Goal: Navigation & Orientation: Find specific page/section

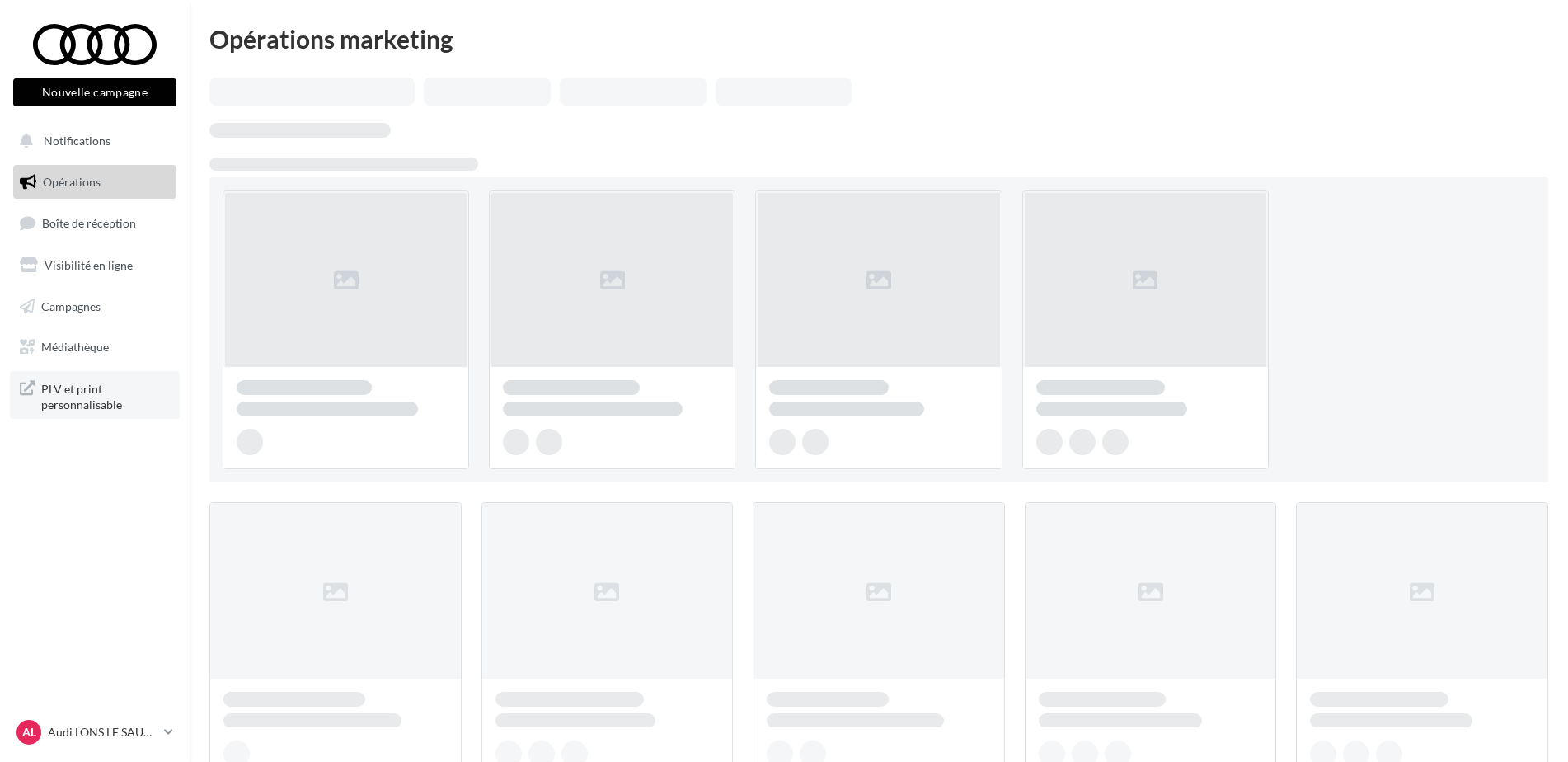
click at [96, 396] on span "PLV et print personnalisable" at bounding box center [105, 395] width 129 height 35
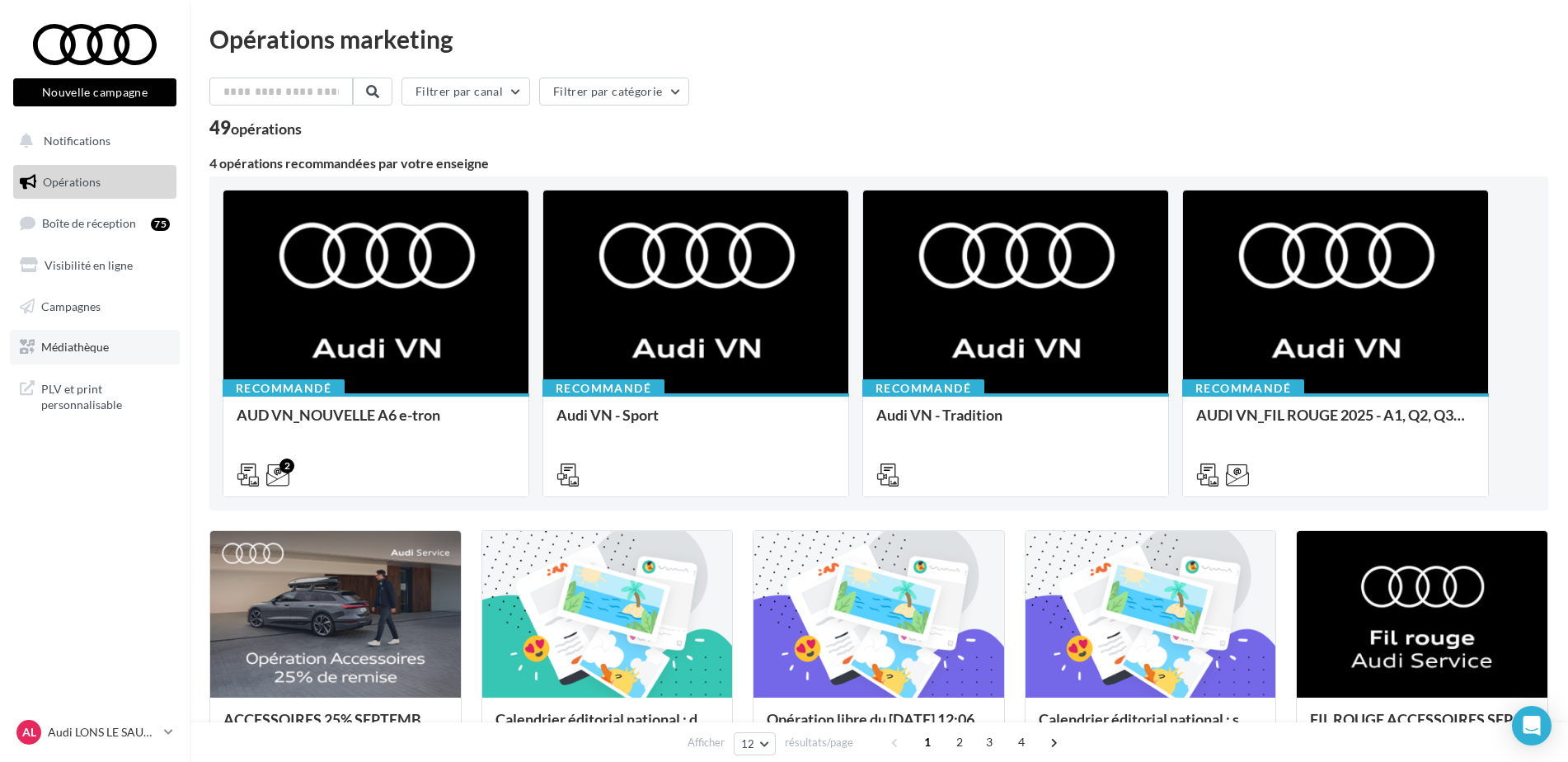
click at [92, 342] on span "Médiathèque" at bounding box center [75, 346] width 67 height 14
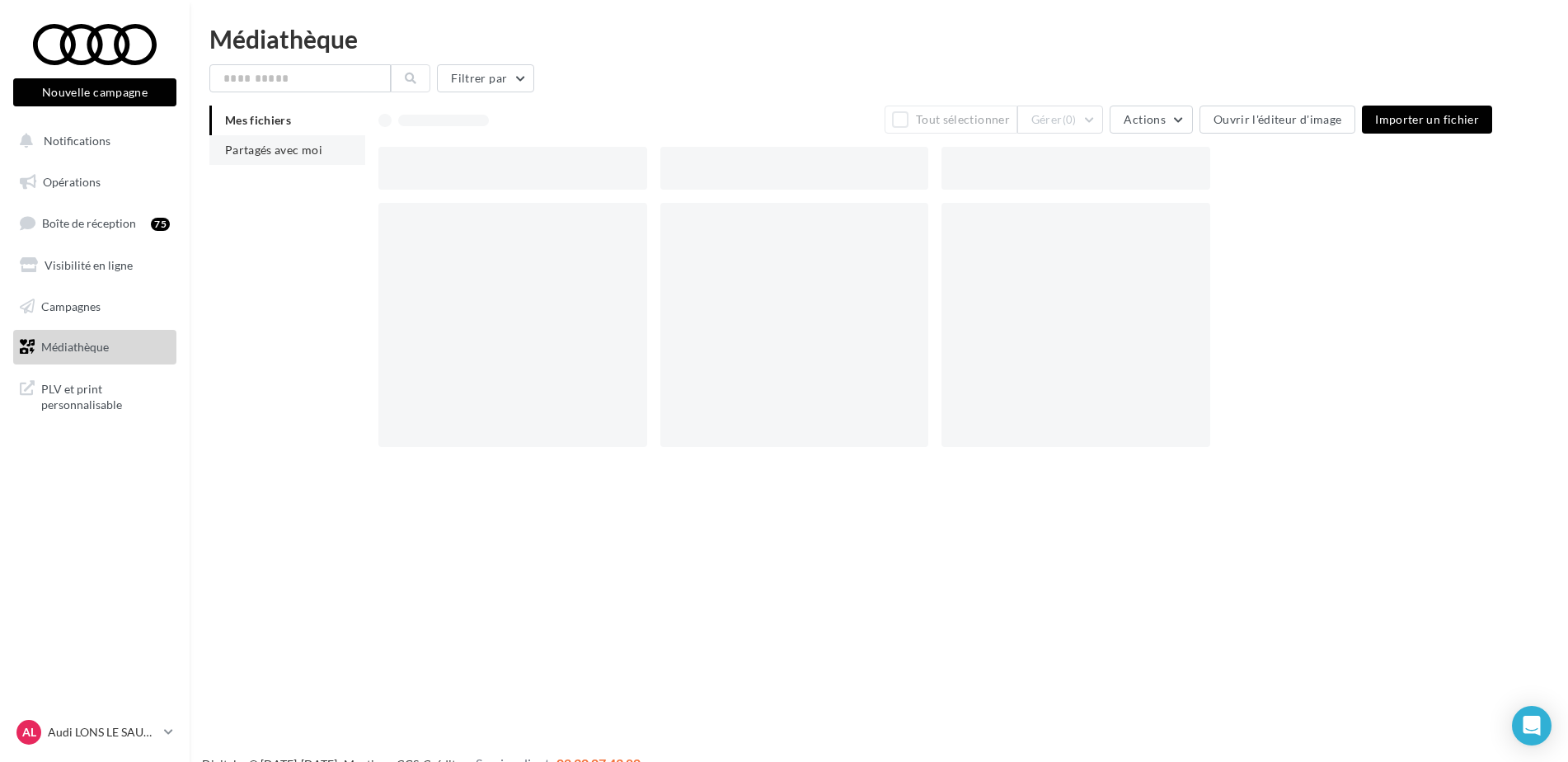
click at [285, 151] on span "Partagés avec moi" at bounding box center [273, 149] width 97 height 14
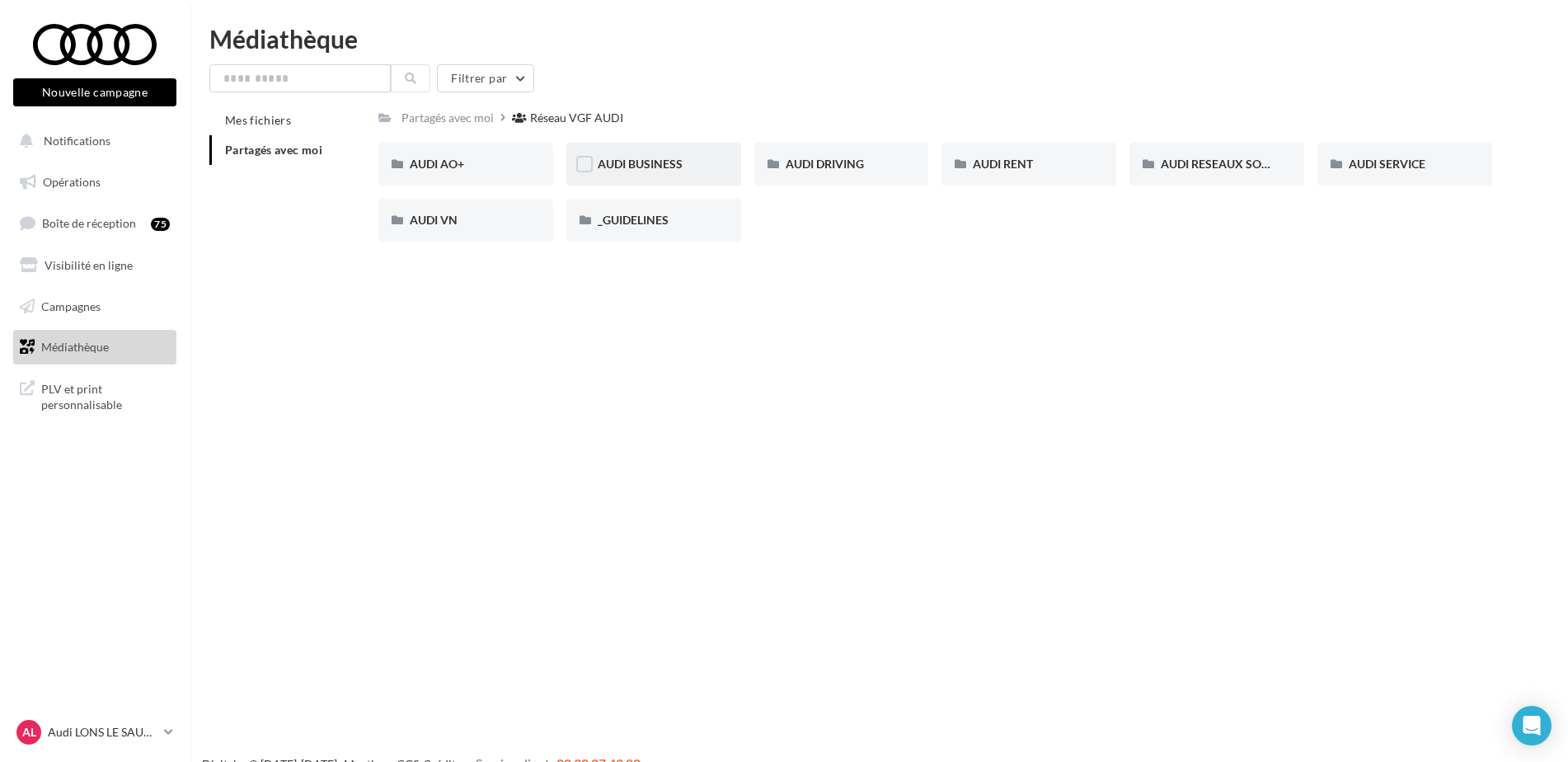
click at [696, 158] on div "AUDI BUSINESS" at bounding box center [654, 164] width 112 height 17
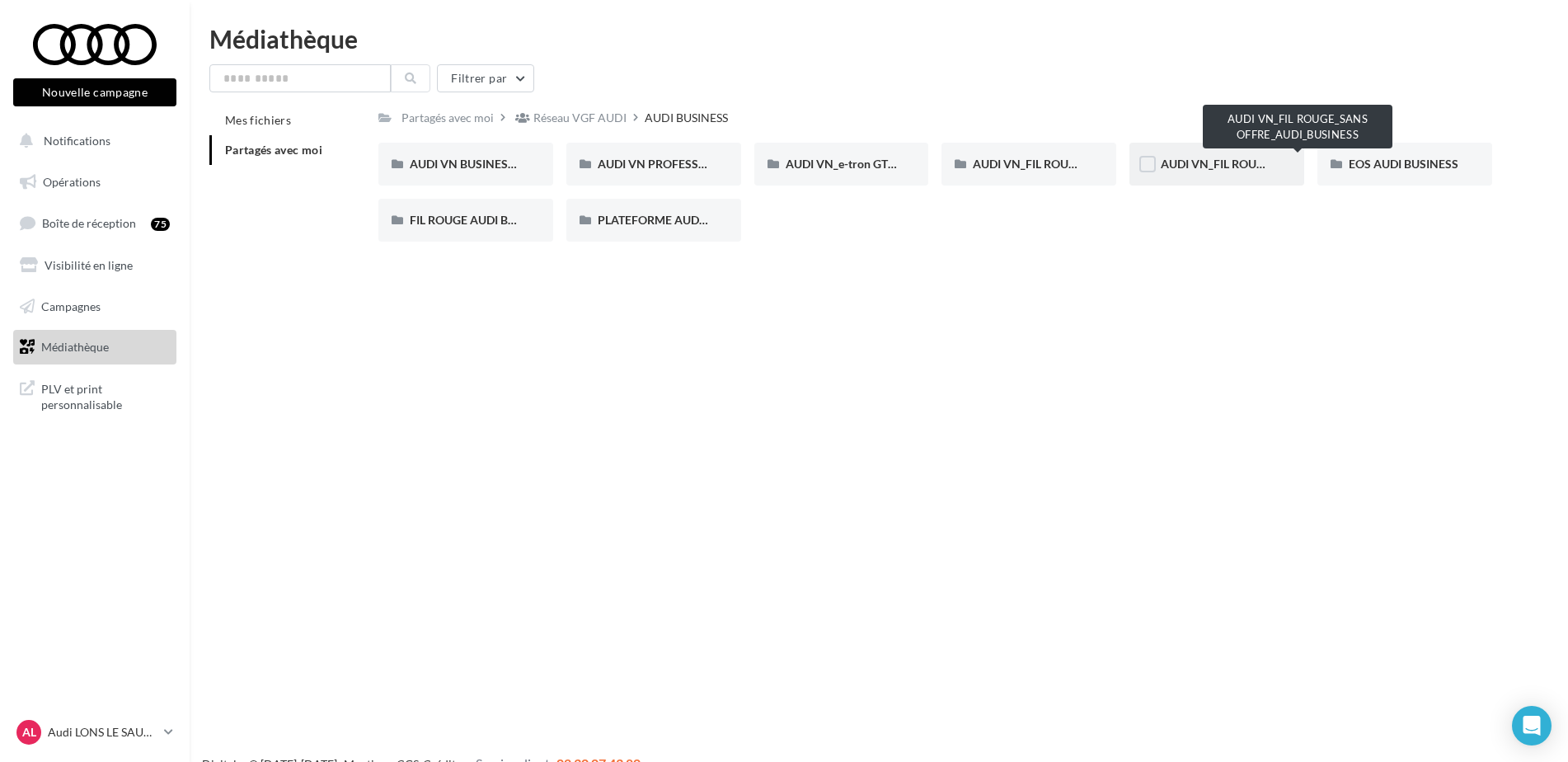
click at [1183, 158] on span "AUDI VN_FIL ROUGE_SANS OFFRE_AUDI_BUSINESS" at bounding box center [1299, 164] width 277 height 14
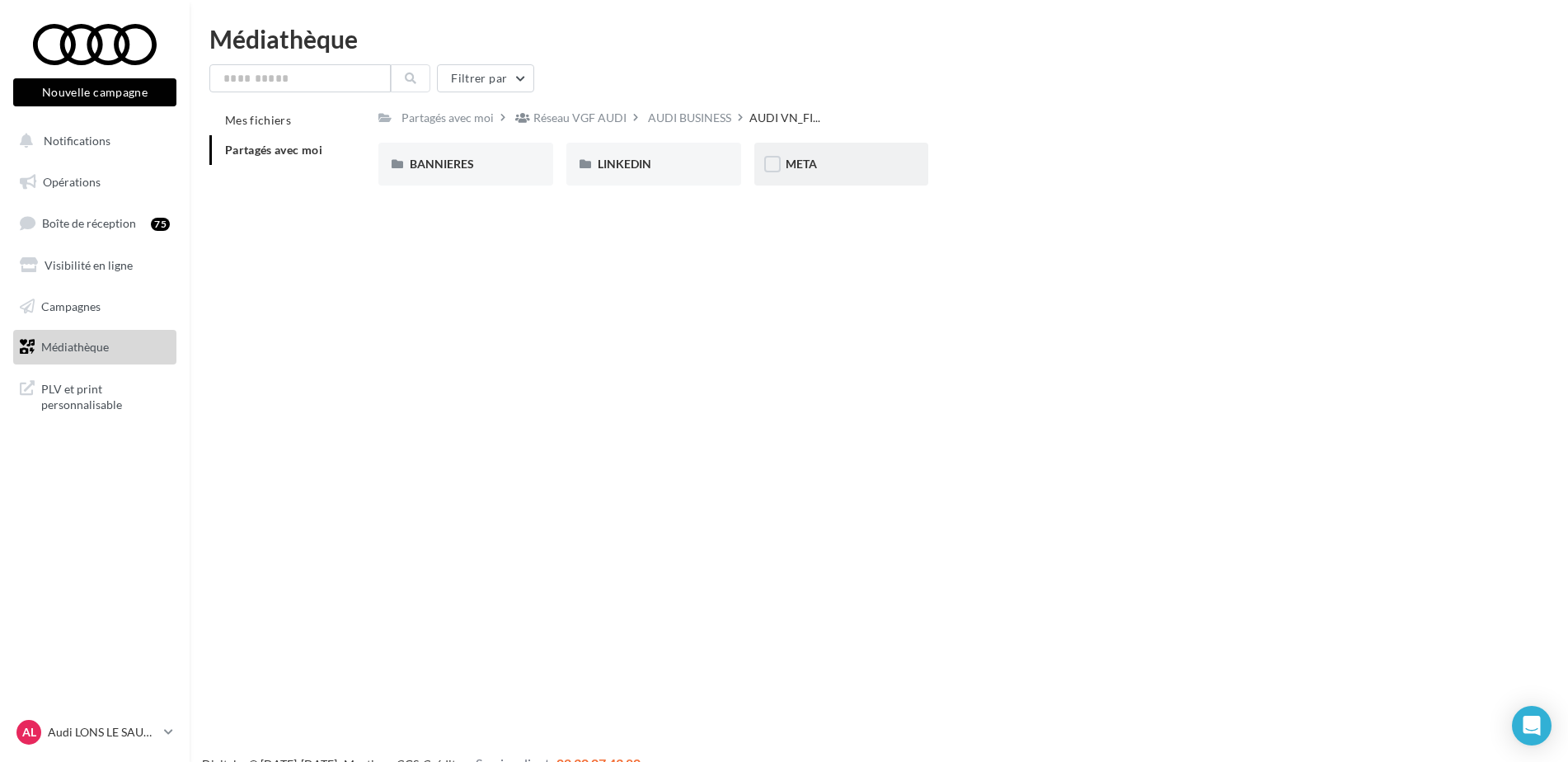
click at [860, 166] on div "META" at bounding box center [842, 164] width 112 height 17
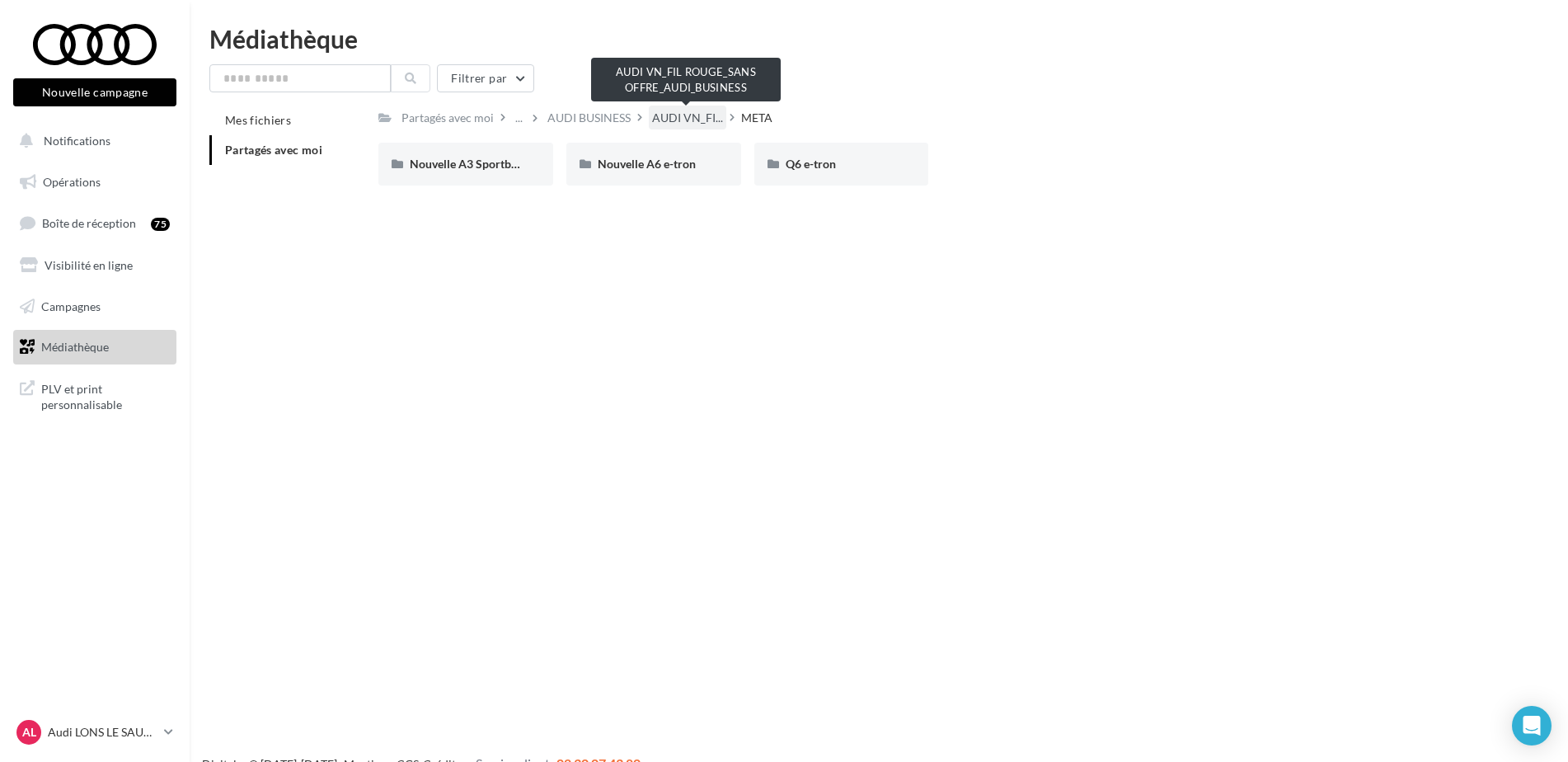
click at [696, 118] on span "AUDI VN_FI..." at bounding box center [688, 118] width 71 height 17
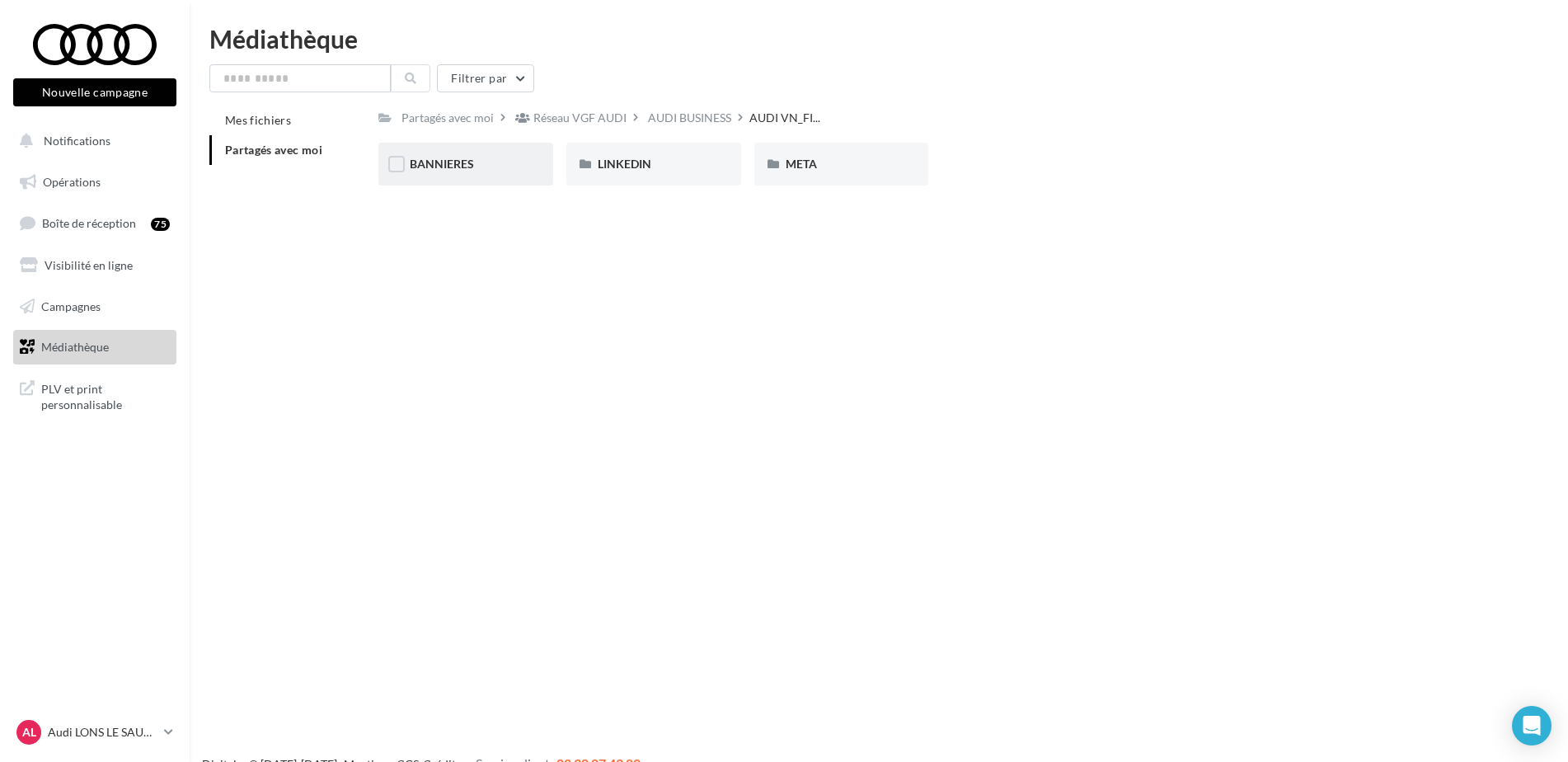
click at [490, 174] on div "BANNIERES" at bounding box center [465, 164] width 174 height 43
click at [584, 114] on div "AUDI BUSINESS" at bounding box center [589, 118] width 83 height 17
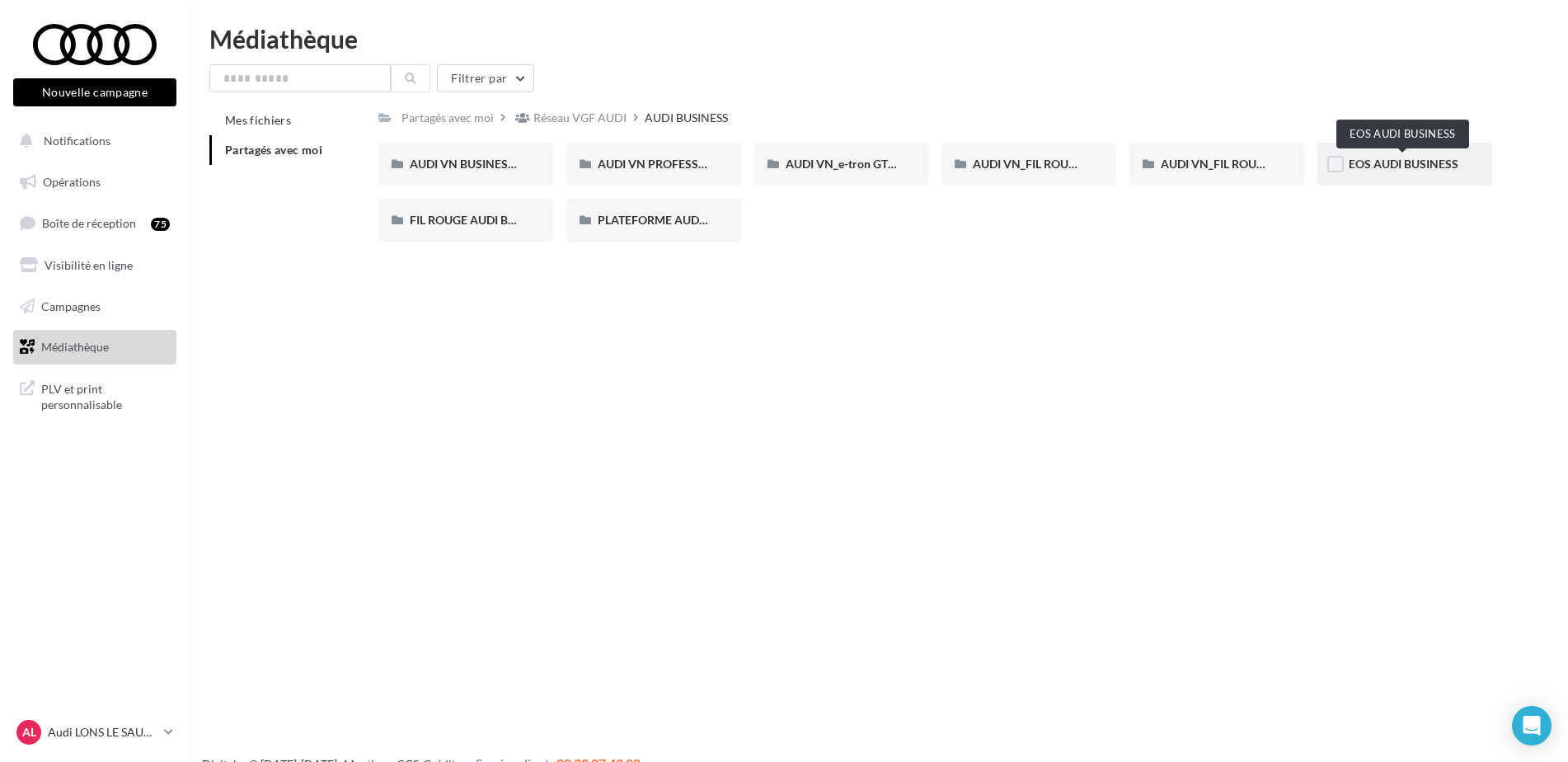
click at [1379, 166] on span "EOS AUDI BUSINESS" at bounding box center [1404, 164] width 110 height 14
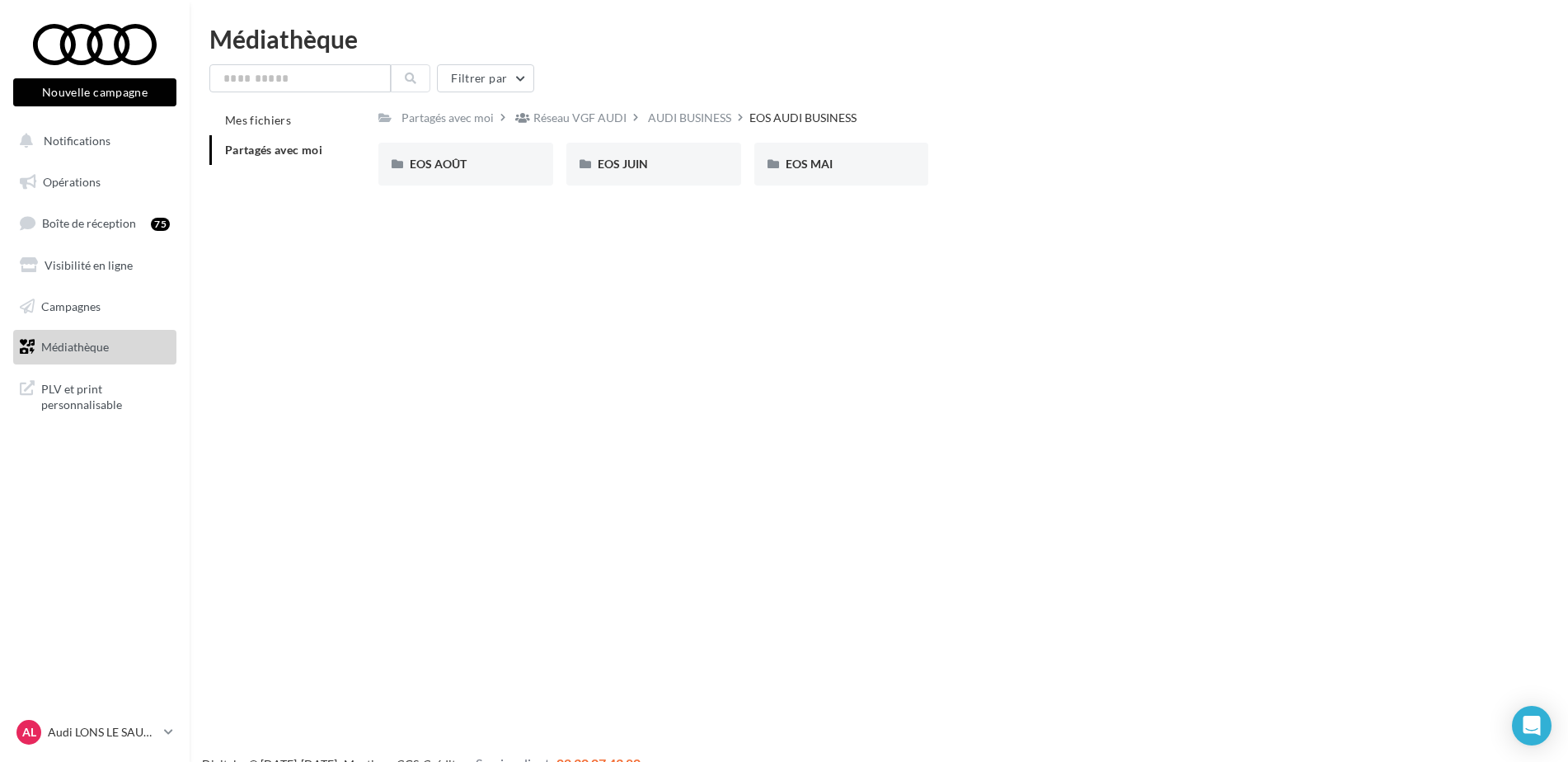
click at [661, 103] on div "Filtrer par Mes fichiers Partagés avec moi Partagés avec moi Réseau VGF AUDI AU…" at bounding box center [879, 131] width 1339 height 135
click at [667, 111] on div "AUDI BUSINESS" at bounding box center [689, 118] width 83 height 17
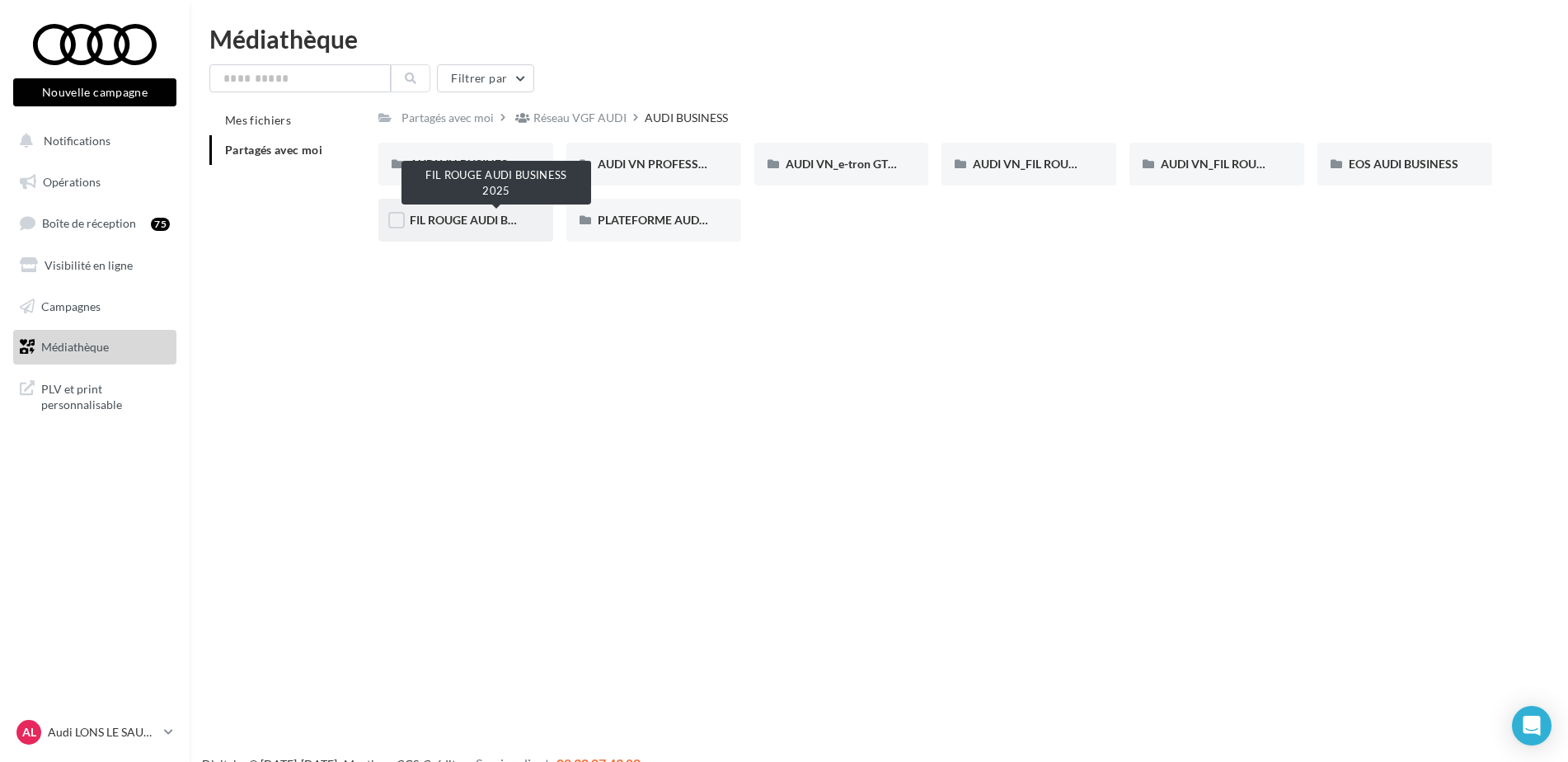
click at [439, 225] on span "FIL ROUGE AUDI BUSINESS 2025" at bounding box center [496, 219] width 174 height 14
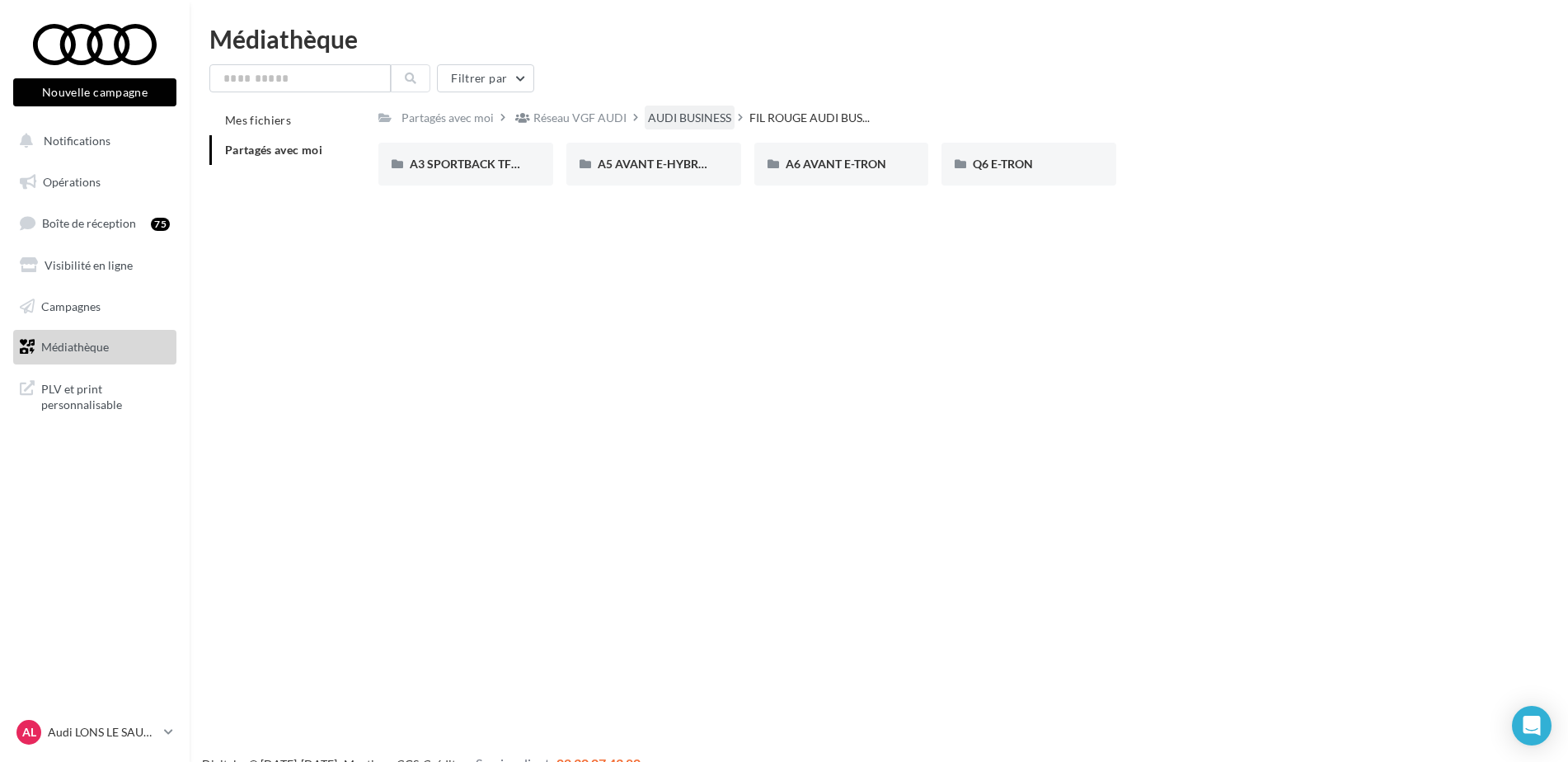
click at [651, 118] on div "AUDI BUSINESS" at bounding box center [689, 118] width 83 height 17
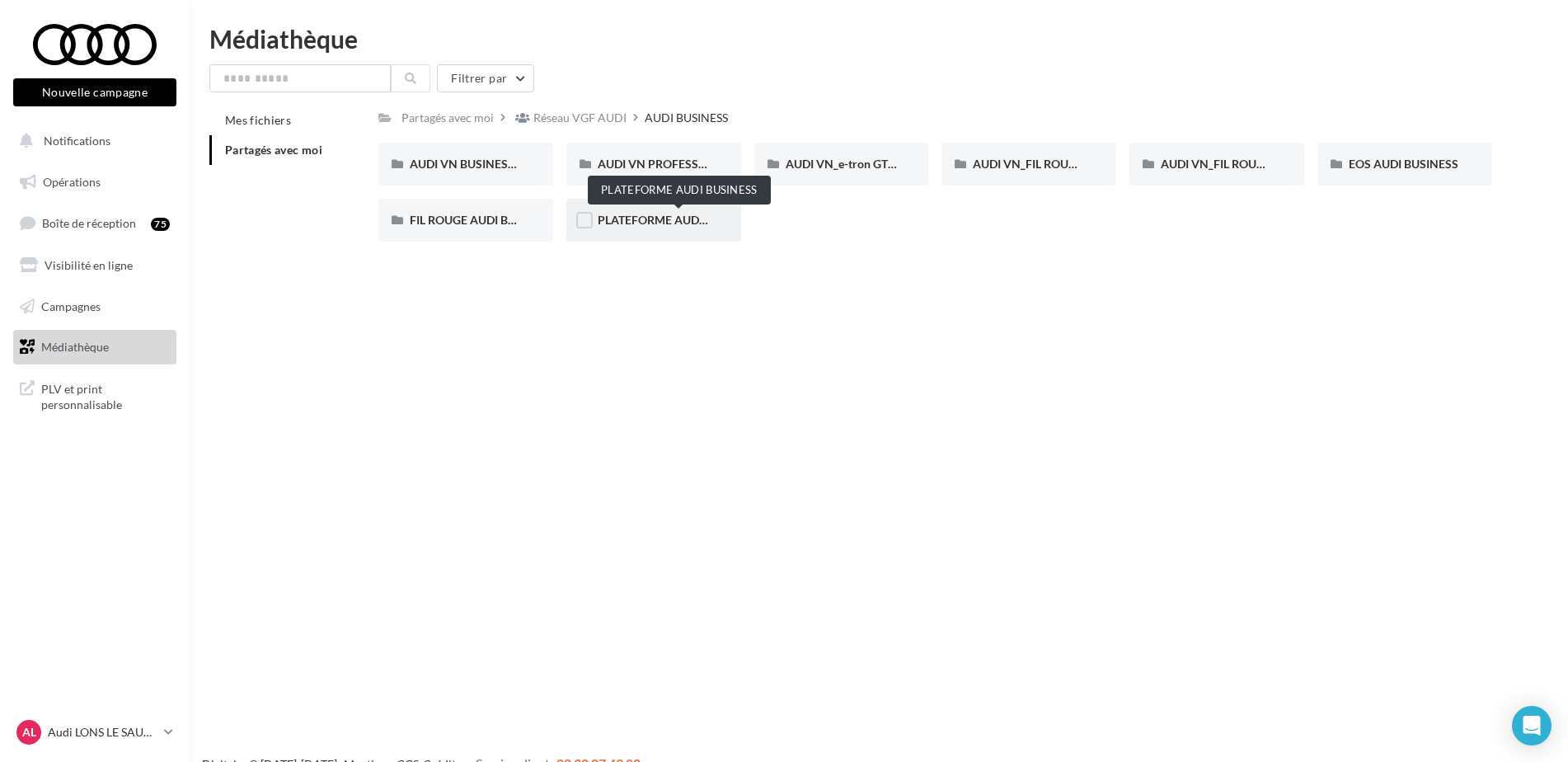
click at [672, 218] on span "PLATEFORME AUDI BUSINESS" at bounding box center [679, 219] width 162 height 14
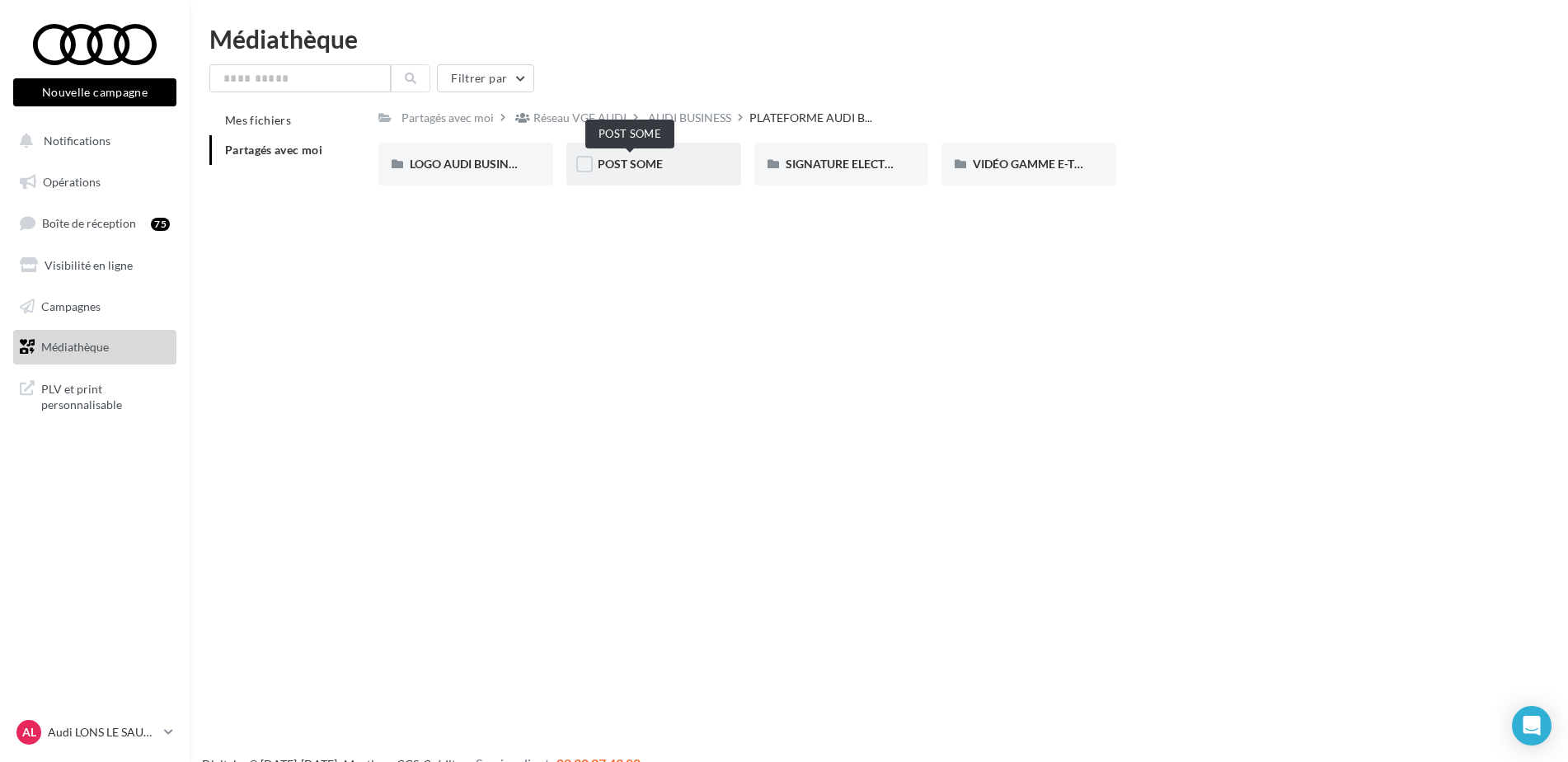
click at [615, 167] on span "POST SOME" at bounding box center [630, 164] width 65 height 14
click at [615, 167] on span "MODÈLES TFSI e" at bounding box center [642, 164] width 88 height 14
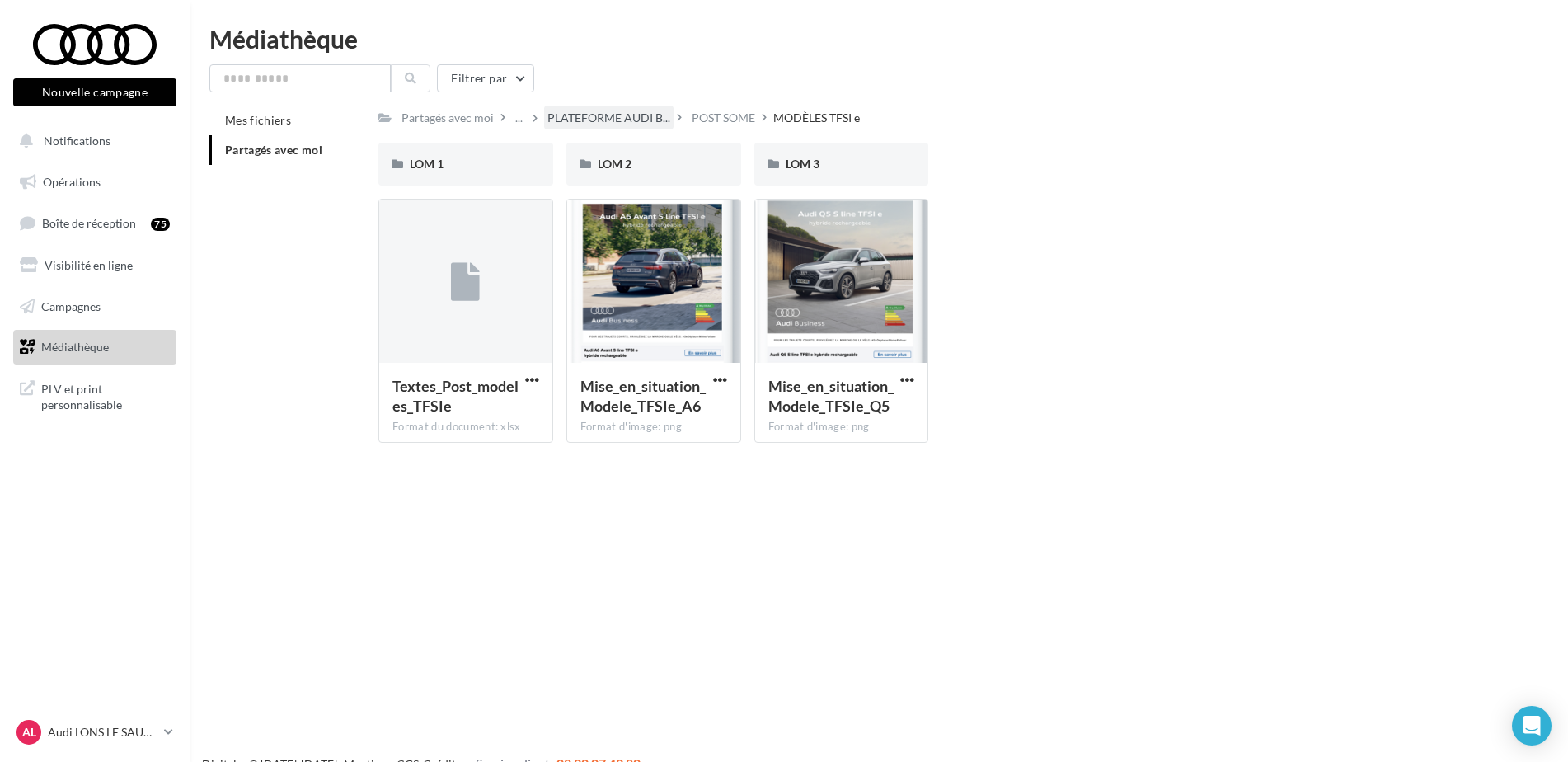
click at [661, 116] on span "PLATEFORME AUDI B..." at bounding box center [609, 118] width 123 height 17
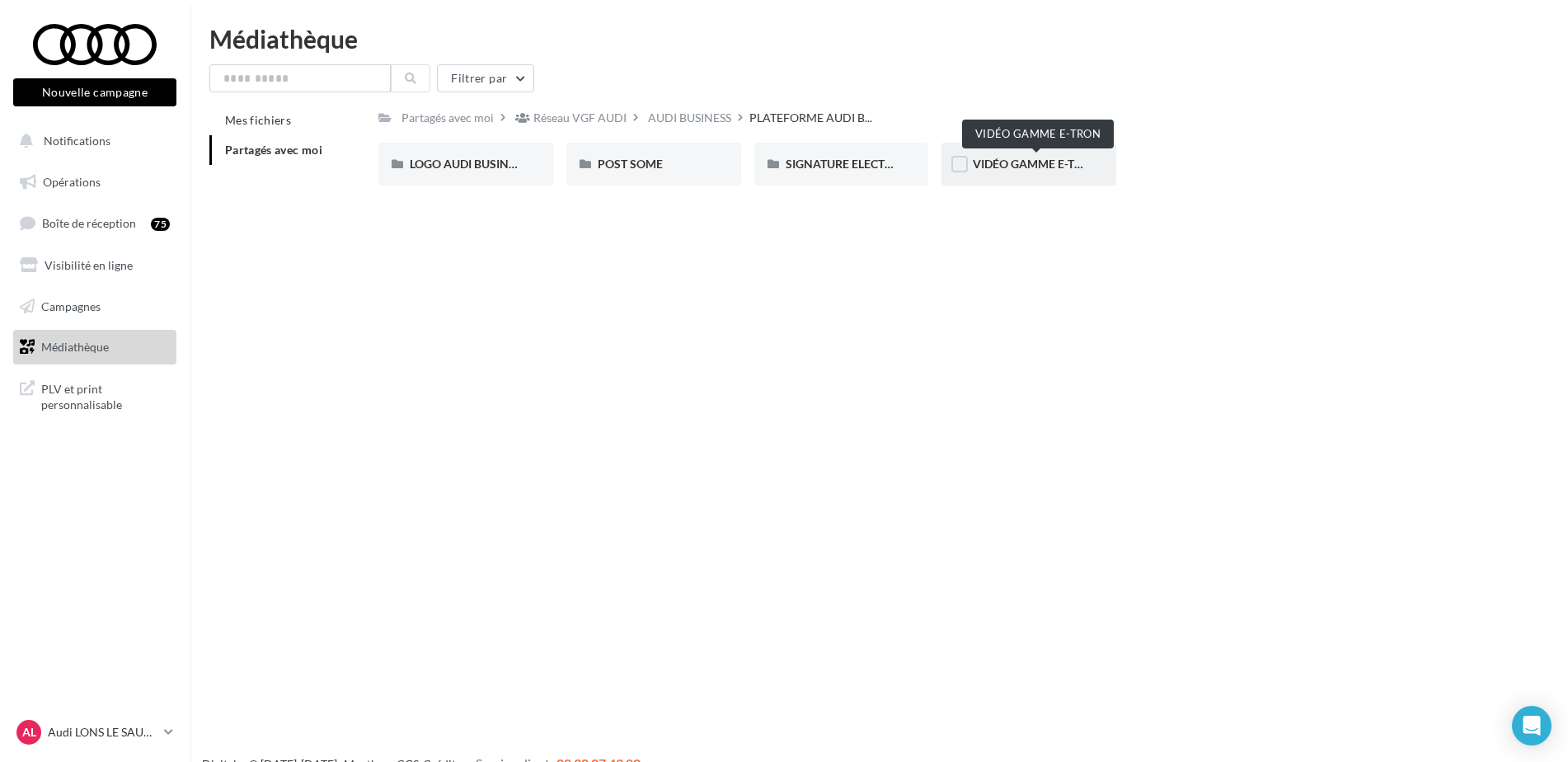
click at [1021, 164] on span "VIDÉO GAMME E-TRON" at bounding box center [1036, 164] width 127 height 14
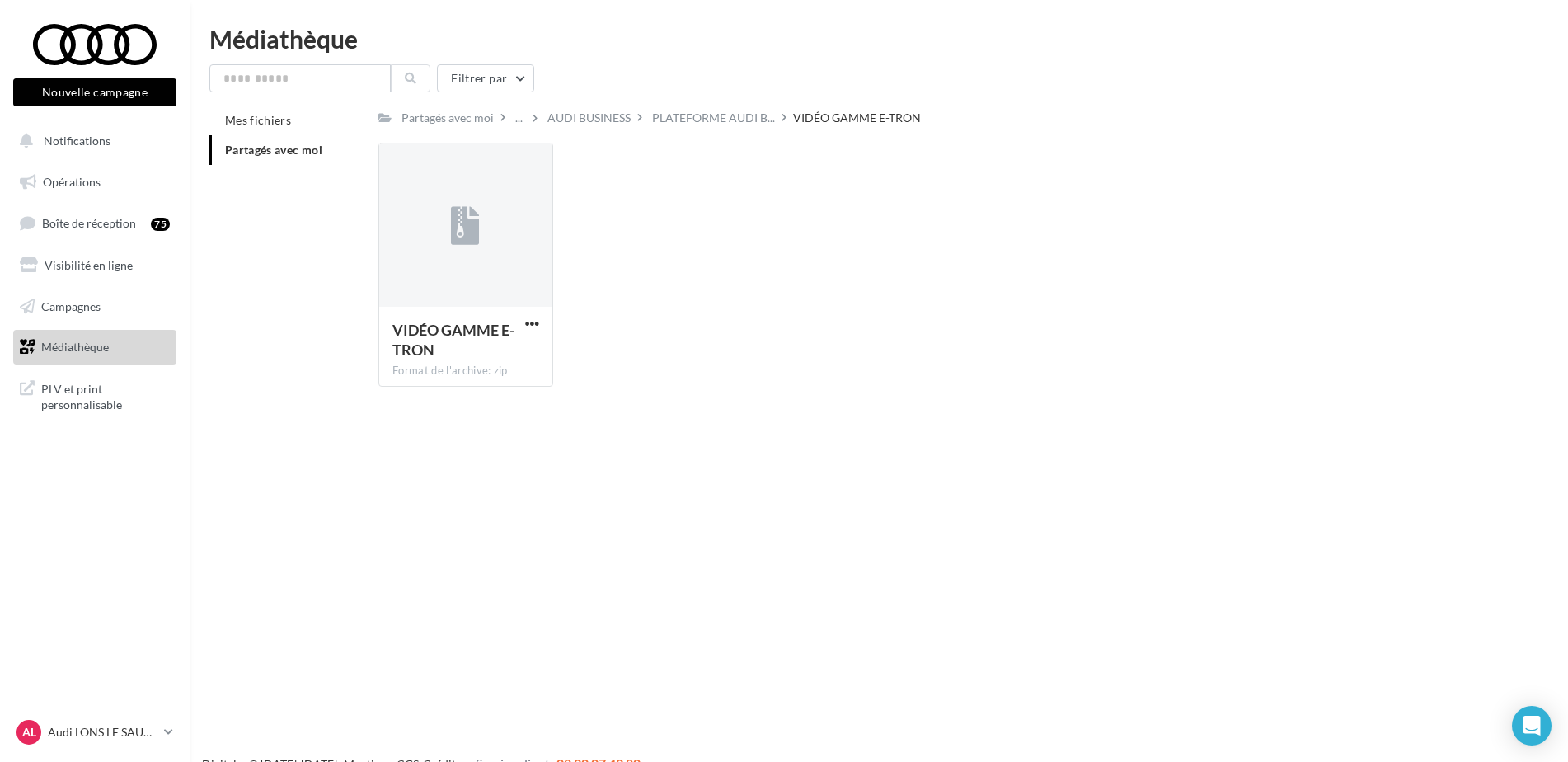
click at [302, 151] on span "Partagés avec moi" at bounding box center [273, 149] width 97 height 14
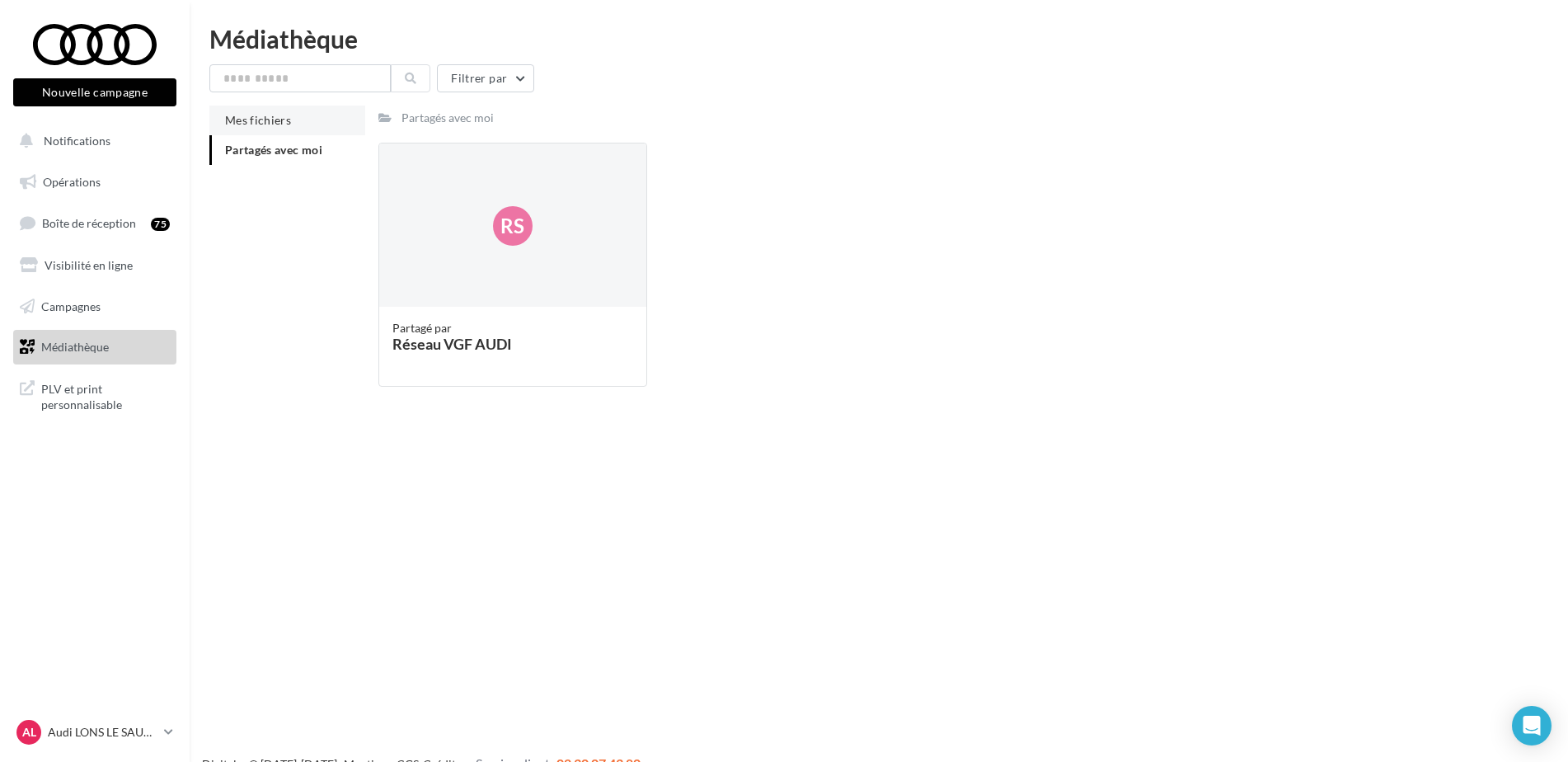
click at [271, 121] on span "Mes fichiers" at bounding box center [258, 120] width 66 height 14
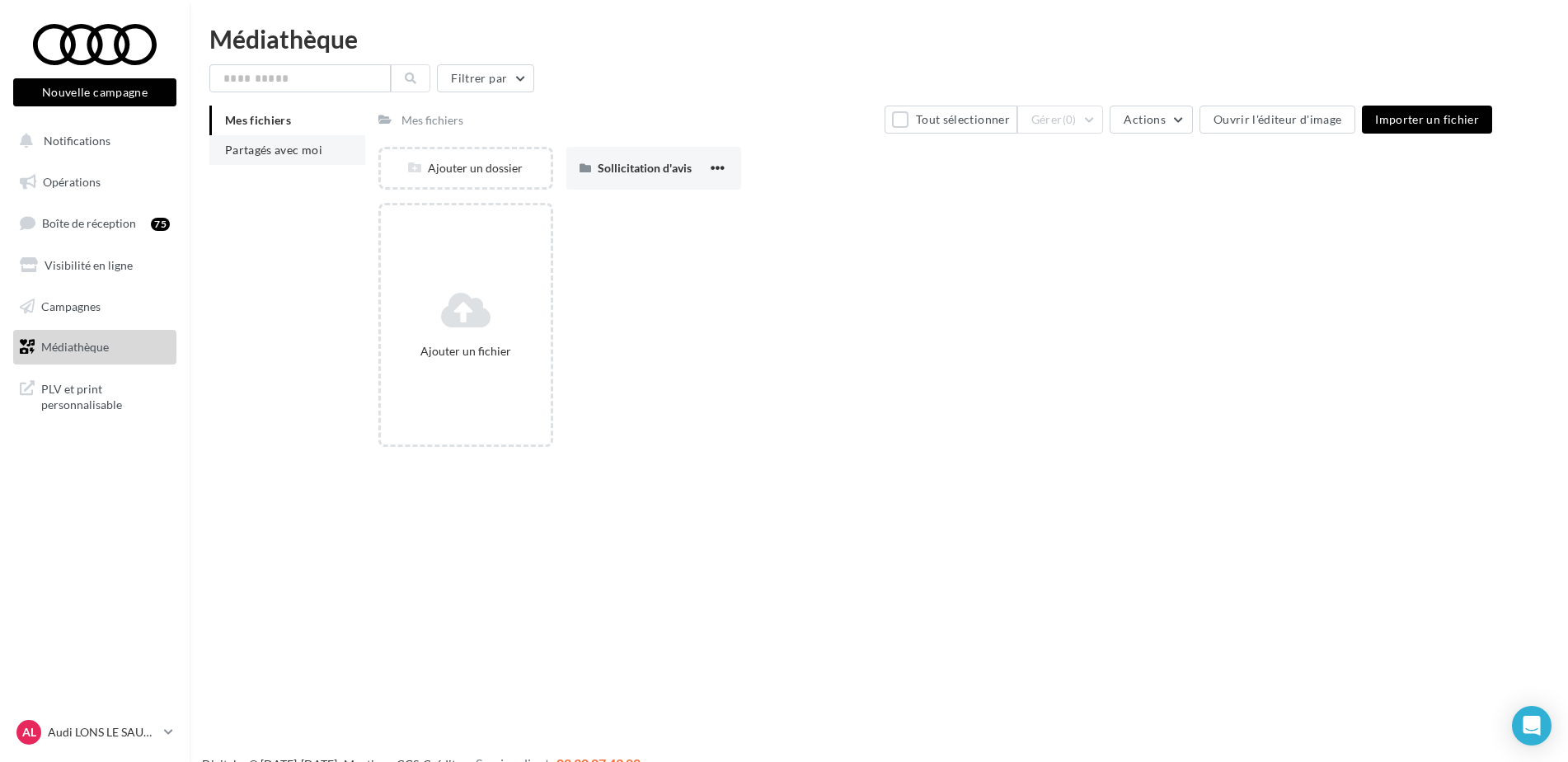
click at [267, 154] on span "Partagés avec moi" at bounding box center [273, 149] width 97 height 14
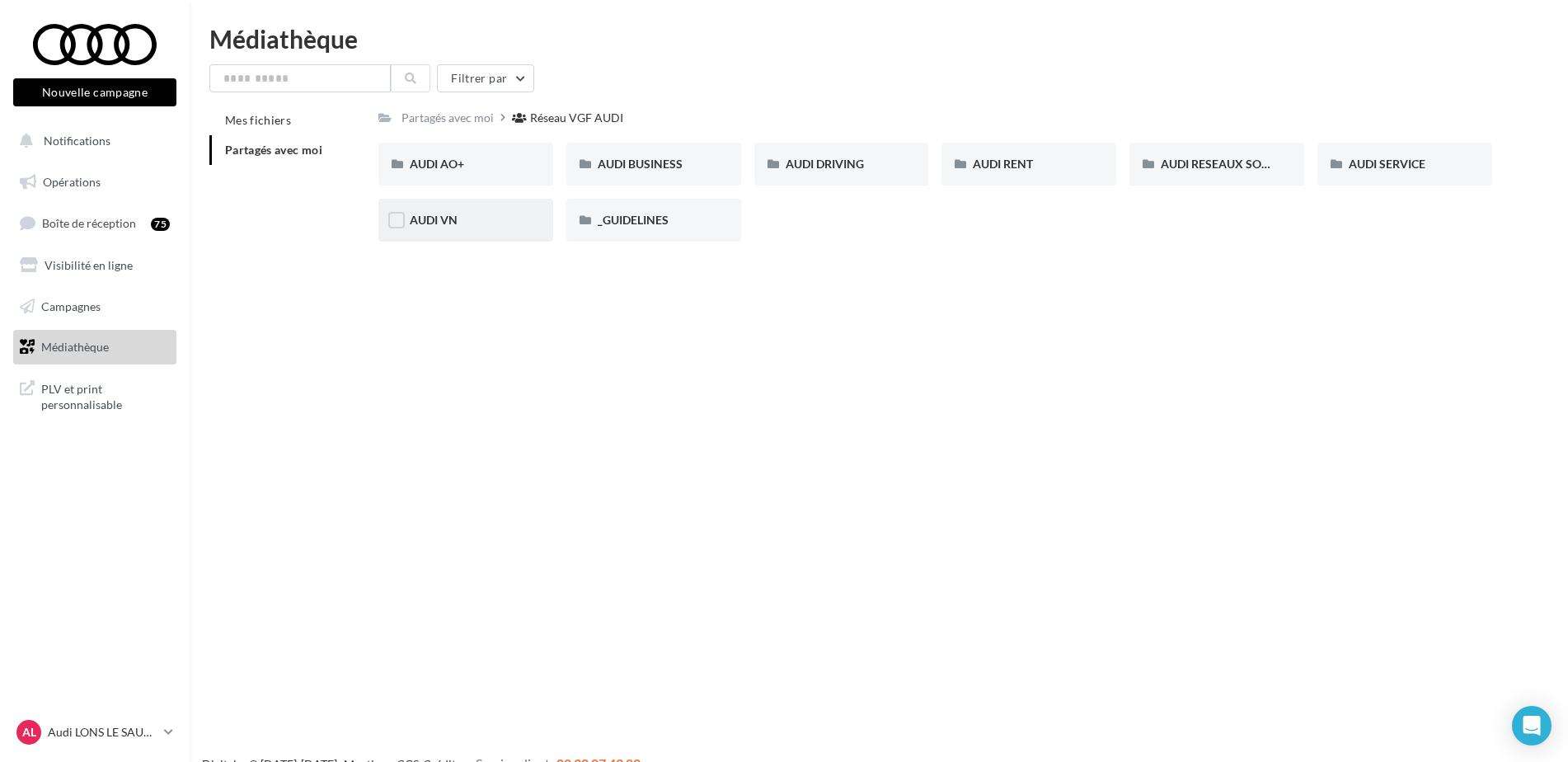
click at [466, 220] on div "AUDI VN" at bounding box center [465, 221] width 112 height 17
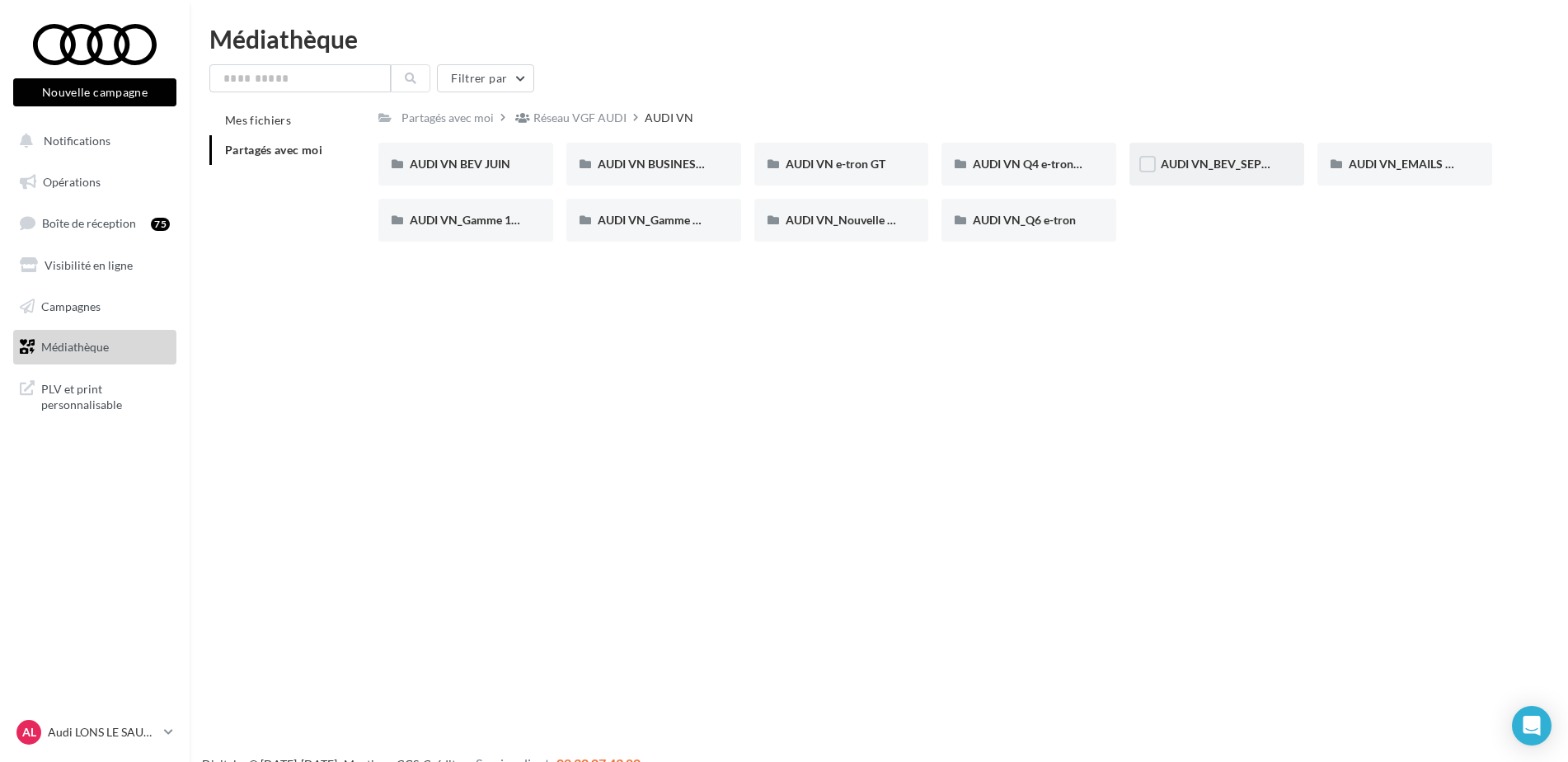
click at [1247, 174] on div "AUDI VN_BEV_SEPTEMBRE" at bounding box center [1217, 164] width 174 height 43
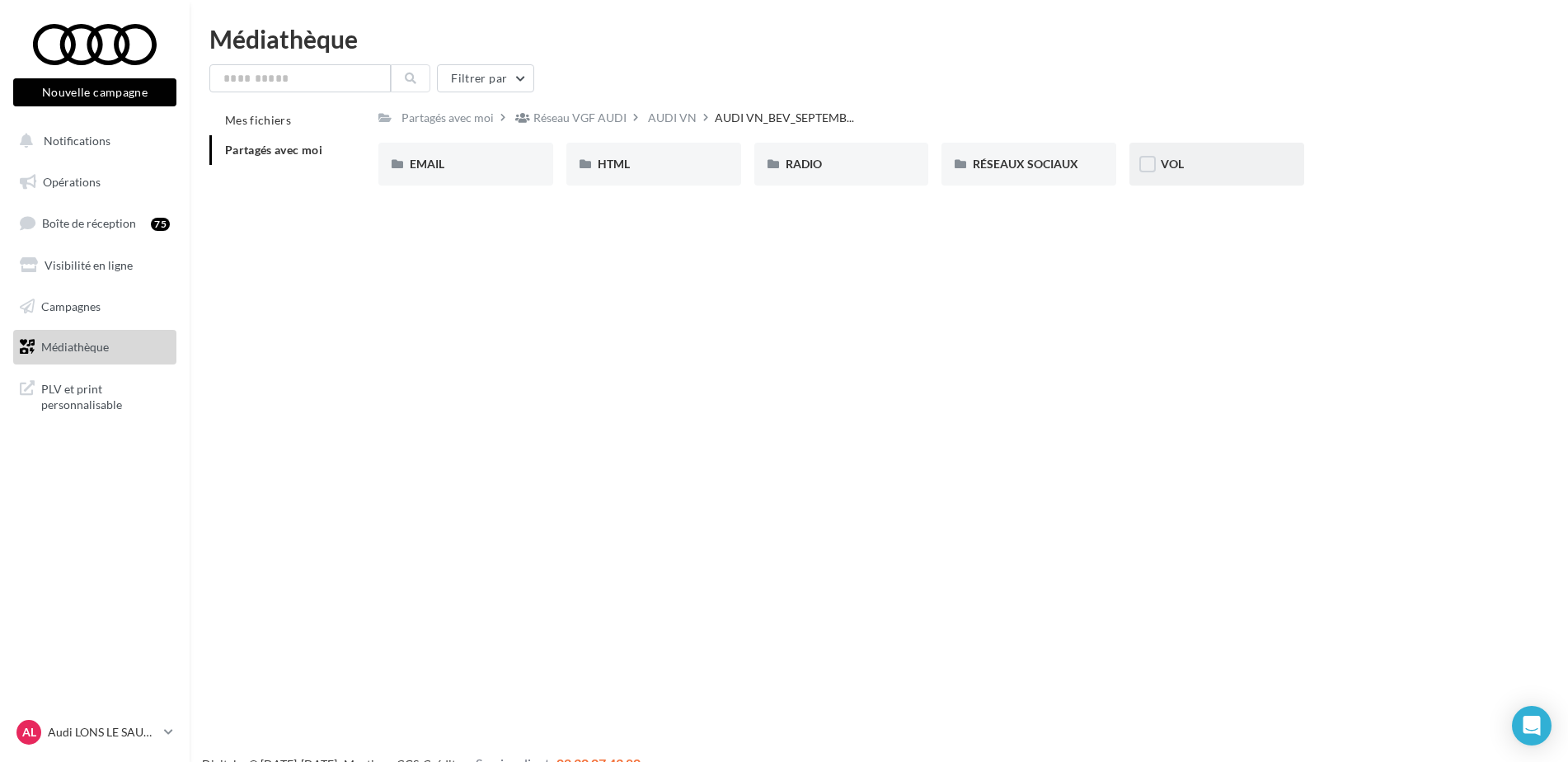
click at [1217, 157] on div "VOL" at bounding box center [1217, 164] width 112 height 17
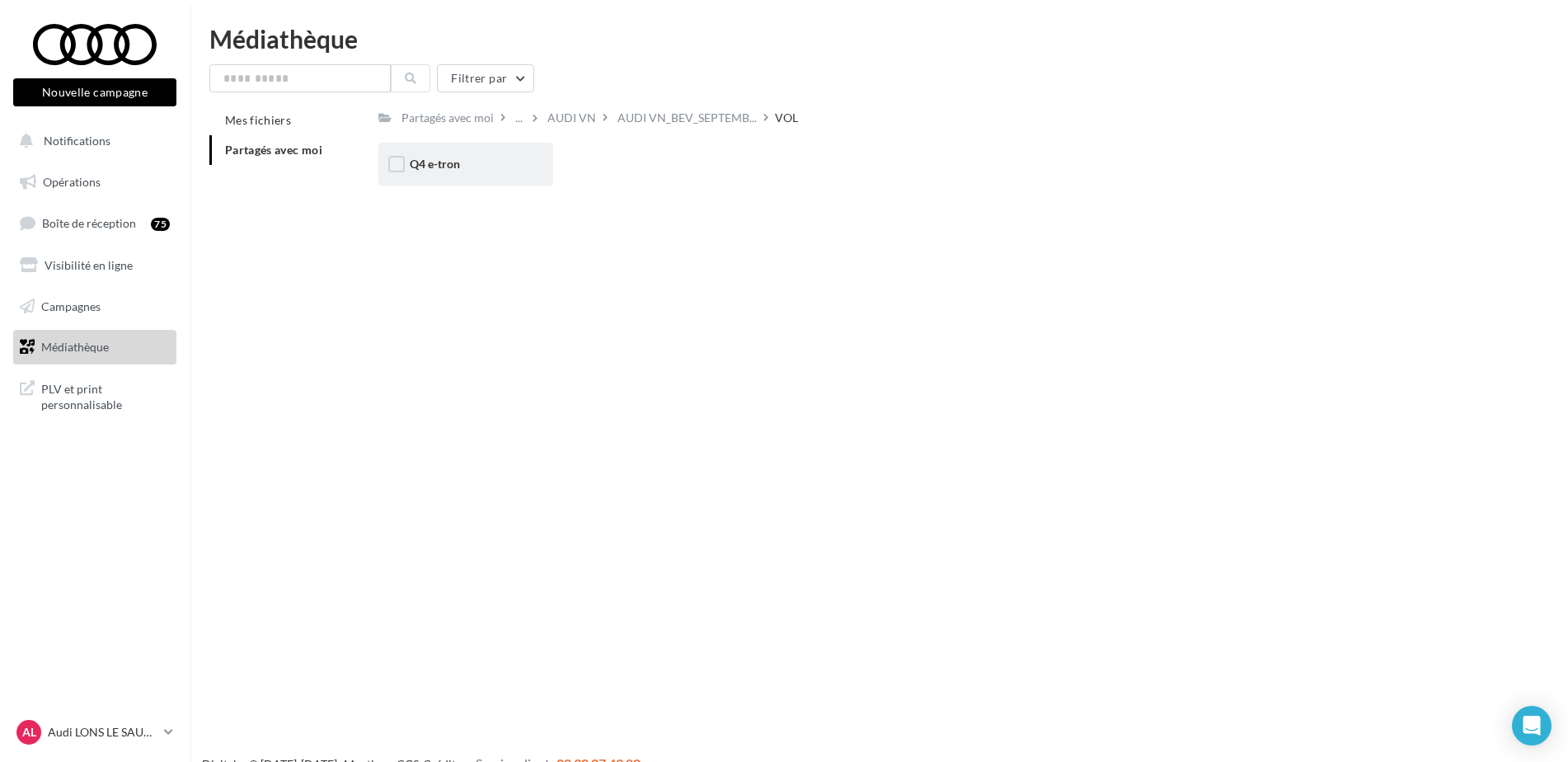
click at [482, 169] on div "Q4 e-tron" at bounding box center [465, 164] width 112 height 17
